Goal: Information Seeking & Learning: Find specific fact

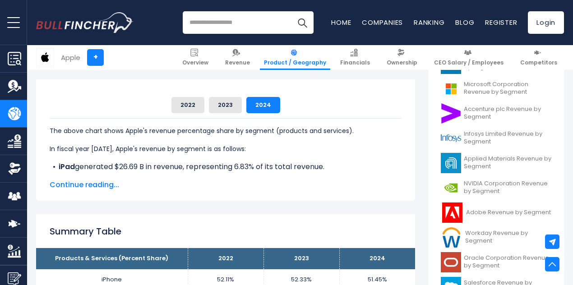
scroll to position [238, 0]
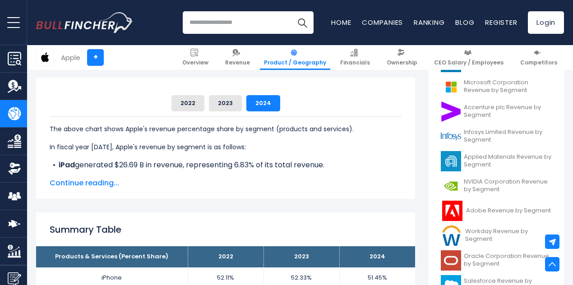
click at [81, 181] on span "Continue reading..." at bounding box center [226, 183] width 352 height 11
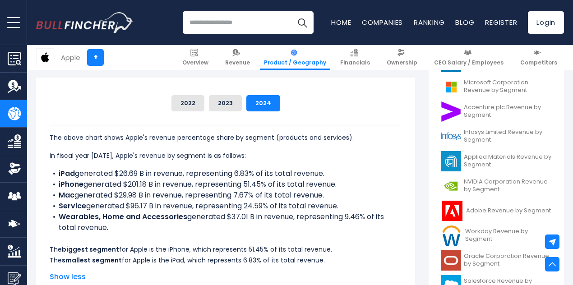
scroll to position [0, 0]
drag, startPoint x: 43, startPoint y: 136, endPoint x: 51, endPoint y: 136, distance: 8.1
click at [51, 136] on p "The above chart shows Apple's revenue percentage share by segment (products and…" at bounding box center [226, 137] width 352 height 11
click at [70, 135] on p "The above chart shows Apple's revenue percentage share by segment (products and…" at bounding box center [226, 137] width 352 height 11
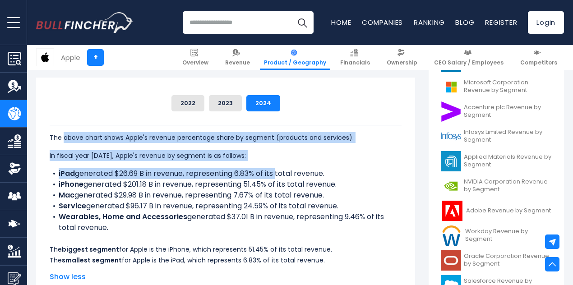
drag, startPoint x: 70, startPoint y: 135, endPoint x: 272, endPoint y: 175, distance: 206.1
click at [272, 175] on div "The above chart shows Apple's revenue percentage share by segment (products and…" at bounding box center [226, 195] width 352 height 141
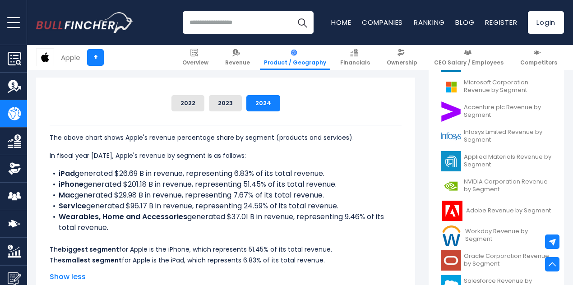
click at [391, 172] on li "iPad generated $26.69 B in revenue, representing 6.83% of its total revenue." at bounding box center [226, 173] width 352 height 11
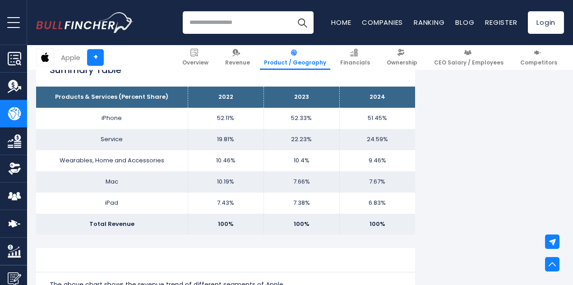
scroll to position [491, 0]
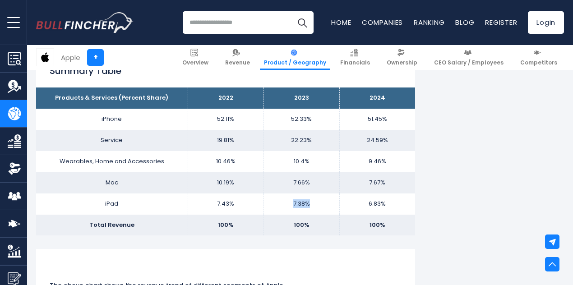
drag, startPoint x: 275, startPoint y: 207, endPoint x: 305, endPoint y: 202, distance: 31.1
click at [305, 202] on td "7.38%" at bounding box center [302, 204] width 76 height 21
drag, startPoint x: 279, startPoint y: 184, endPoint x: 307, endPoint y: 185, distance: 27.5
click at [307, 185] on td "7.66%" at bounding box center [302, 182] width 76 height 21
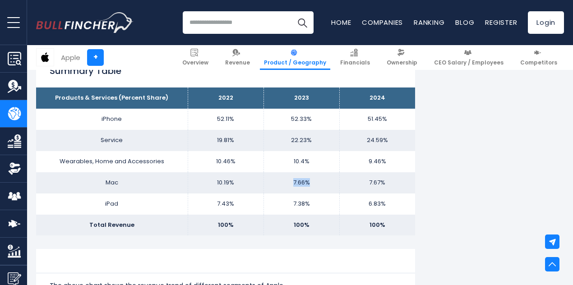
click at [307, 185] on td "7.66%" at bounding box center [302, 182] width 76 height 21
drag, startPoint x: 282, startPoint y: 141, endPoint x: 314, endPoint y: 141, distance: 32.1
click at [314, 141] on td "22.23%" at bounding box center [302, 140] width 76 height 21
drag, startPoint x: 354, startPoint y: 144, endPoint x: 391, endPoint y: 140, distance: 37.7
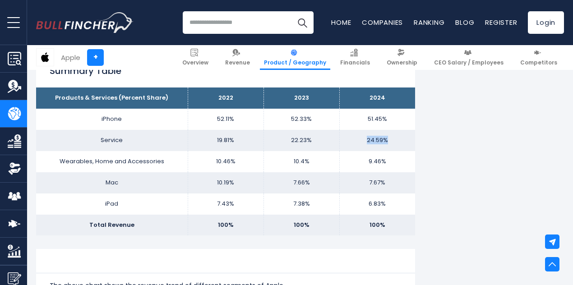
click at [391, 140] on td "24.59%" at bounding box center [378, 140] width 76 height 21
